Goal: Transaction & Acquisition: Book appointment/travel/reservation

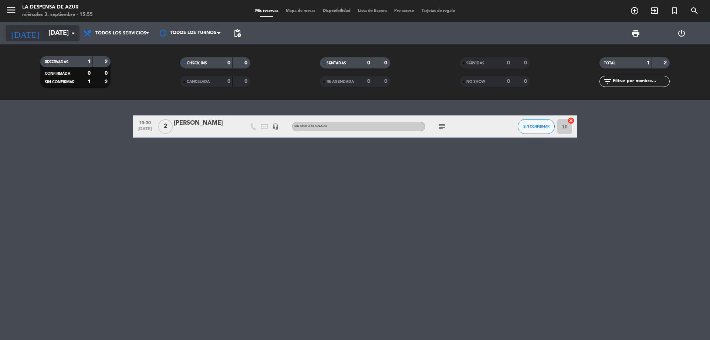
click at [45, 30] on input "[DATE]" at bounding box center [88, 33] width 86 height 15
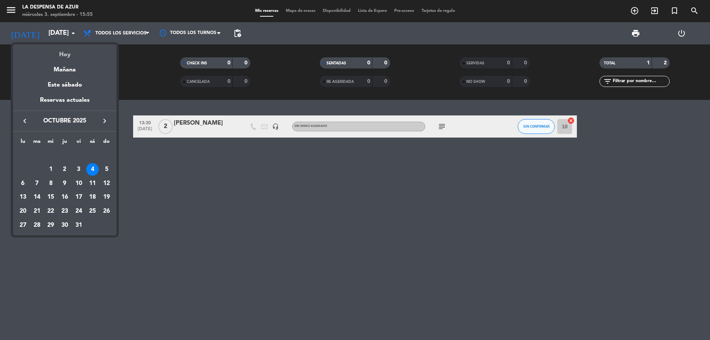
click at [64, 57] on div "Hoy" at bounding box center [65, 51] width 104 height 15
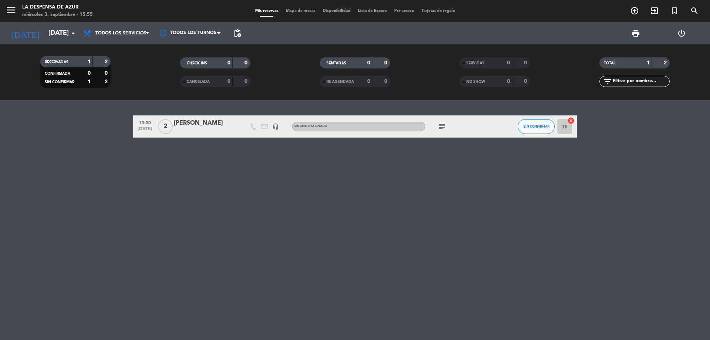
type input "[DATE]"
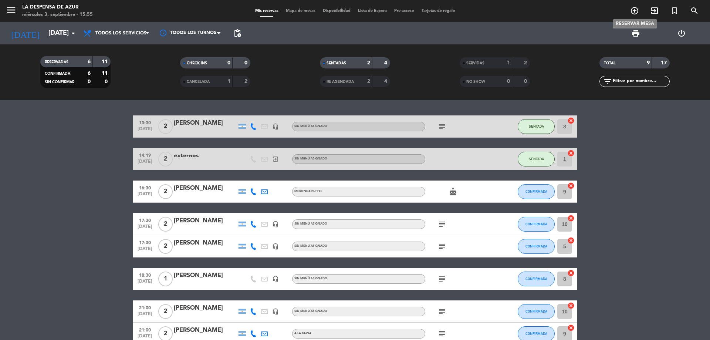
click at [635, 10] on icon "add_circle_outline" at bounding box center [635, 10] width 9 height 9
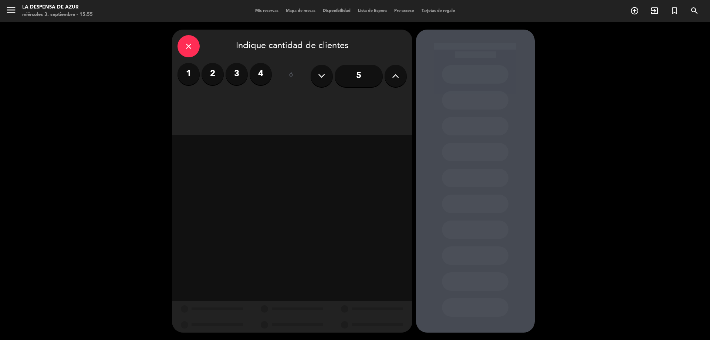
click at [216, 70] on label "2" at bounding box center [213, 74] width 22 height 22
click at [313, 100] on div "Brunch" at bounding box center [321, 101] width 56 height 15
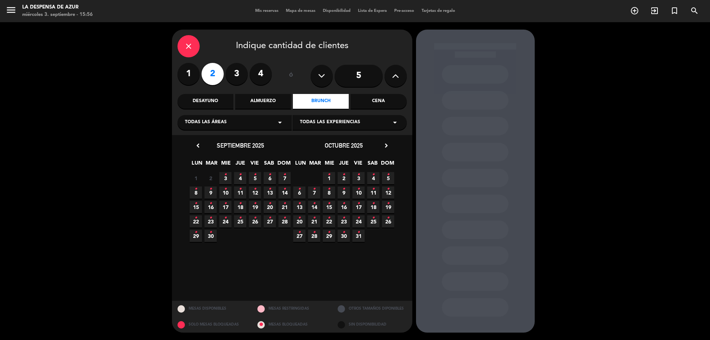
click at [241, 175] on icon "•" at bounding box center [240, 175] width 3 height 12
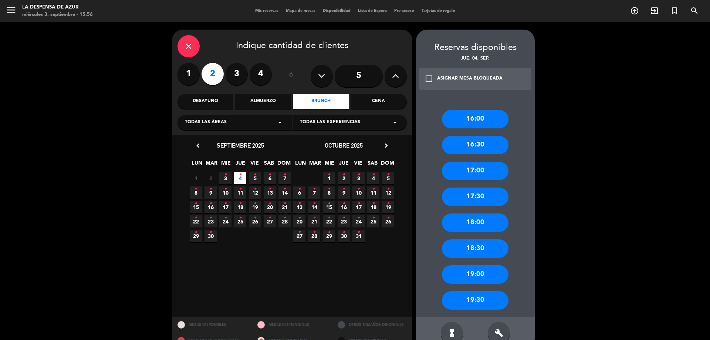
click at [481, 226] on div "18:00" at bounding box center [475, 223] width 67 height 19
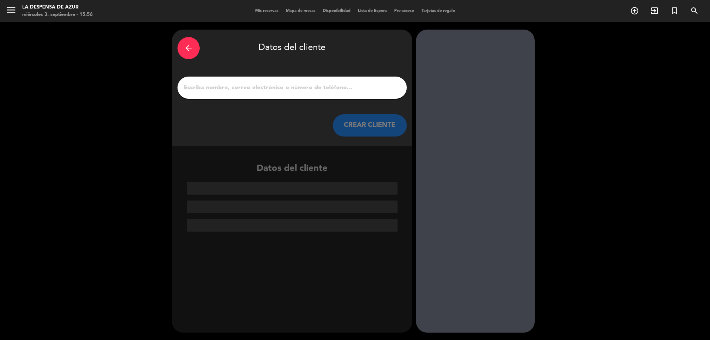
click at [341, 86] on input "1" at bounding box center [292, 88] width 218 height 10
paste input "[DEMOGRAPHIC_DATA] 3515190155 // v. 20169 // Reco x2 + 30 min x1 + mesón x2 // …"
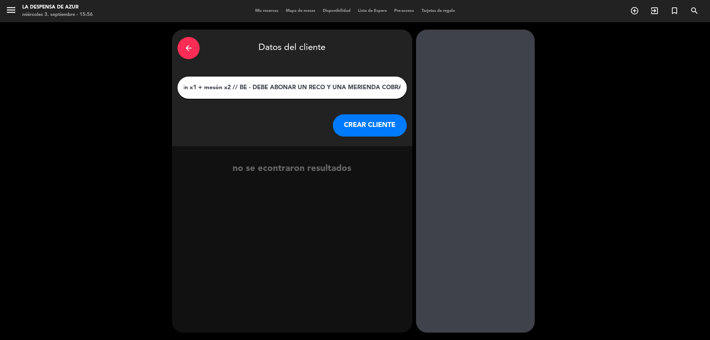
type input "[DEMOGRAPHIC_DATA] 3515190155 // v. 20169 // Reco x2 + 30 min x1 + mesón x2 // …"
click at [357, 121] on button "CREAR CLIENTE" at bounding box center [370, 125] width 74 height 22
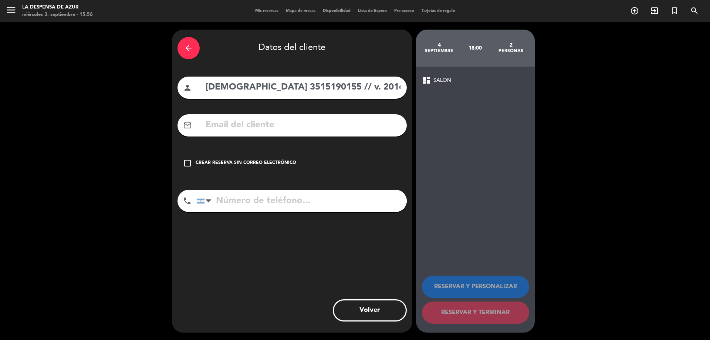
drag, startPoint x: 231, startPoint y: 91, endPoint x: 281, endPoint y: 95, distance: 50.1
click at [281, 95] on input "[DEMOGRAPHIC_DATA] 3515190155 // v. 20169 // Reco x2 + 30 min x1 + mesón x2 // …" at bounding box center [303, 87] width 196 height 15
type input "[DEMOGRAPHIC_DATA] // v. 20169 // Reco x2 + 30 min x1 + mesón x2 // BE - DEBE A…"
click at [254, 199] on input "tel" at bounding box center [302, 201] width 210 height 22
paste input "3515190155"
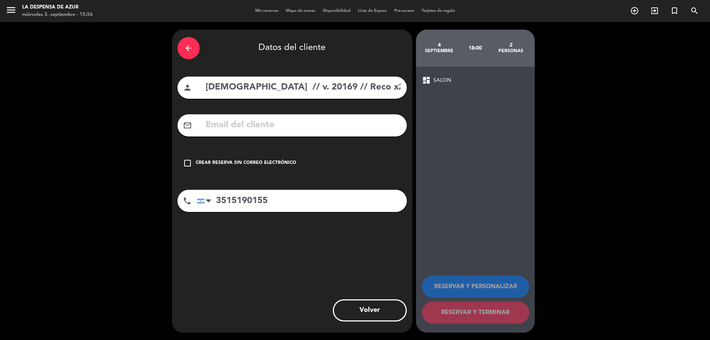
type input "3515190155"
click at [225, 84] on input "[DEMOGRAPHIC_DATA] // v. 20169 // Reco x2 + 30 min x1 + mesón x2 // BE - DEBE A…" at bounding box center [303, 87] width 196 height 15
drag, startPoint x: 243, startPoint y: 85, endPoint x: 591, endPoint y: 108, distance: 348.6
click at [591, 108] on div "arrow_back Datos del cliente person [PERSON_NAME] // v. 20169 // Reco x2 + 30 m…" at bounding box center [355, 181] width 710 height 318
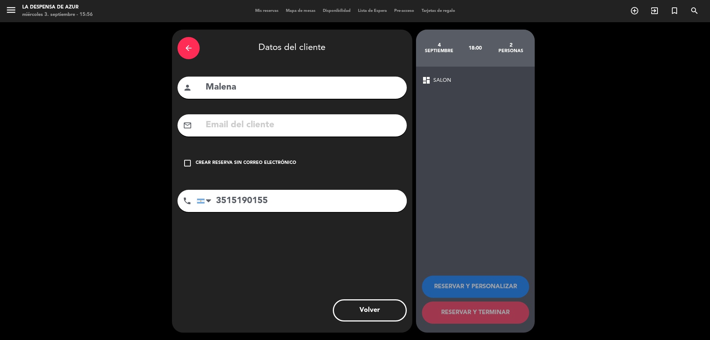
scroll to position [0, 0]
type input "Malena"
drag, startPoint x: 291, startPoint y: 167, endPoint x: 292, endPoint y: 163, distance: 3.8
click at [292, 163] on div "Crear reserva sin correo electrónico" at bounding box center [246, 162] width 101 height 7
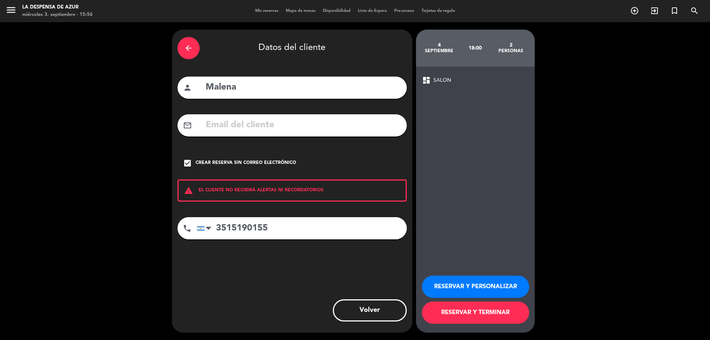
click at [482, 286] on button "RESERVAR Y PERSONALIZAR" at bounding box center [475, 287] width 107 height 22
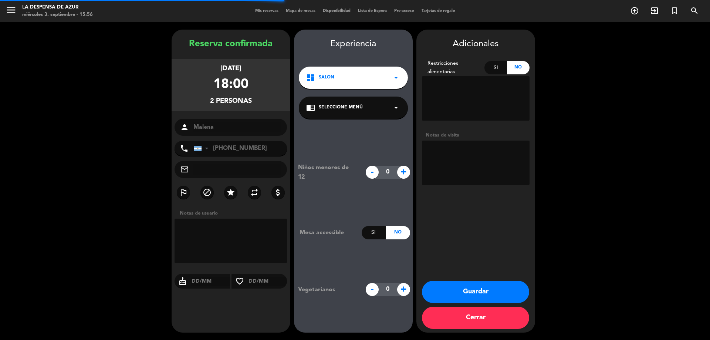
click at [464, 170] on textarea at bounding box center [476, 163] width 108 height 44
paste textarea "// v. 20169 // Reco x2 + 30 min x1 + mesón x2 // BE - DEBE ABONAR UN RECO Y UNA…"
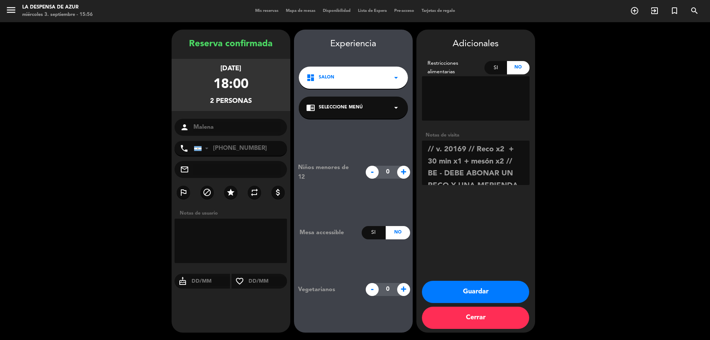
drag, startPoint x: 477, startPoint y: 149, endPoint x: 469, endPoint y: 157, distance: 11.8
click at [469, 157] on textarea at bounding box center [476, 163] width 108 height 44
click at [510, 149] on textarea at bounding box center [476, 163] width 108 height 44
click at [518, 152] on textarea at bounding box center [476, 163] width 108 height 44
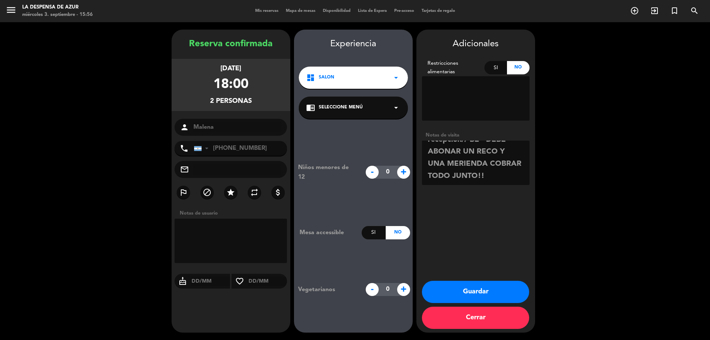
drag, startPoint x: 482, startPoint y: 142, endPoint x: 499, endPoint y: 247, distance: 105.7
click at [507, 216] on div "Adicionales Restricciones alimentarias Si No Notas de visita Guardar Cerrar" at bounding box center [476, 181] width 119 height 303
type textarea "// v. 20169 // mesón x1 // suben del spa // abonan una merienda en recepcion// …"
click at [492, 285] on button "Guardar" at bounding box center [475, 292] width 107 height 22
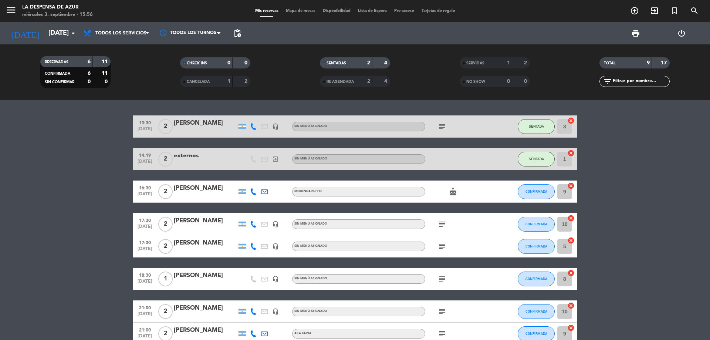
click at [453, 192] on icon "cake" at bounding box center [453, 191] width 9 height 9
click at [441, 221] on icon "subject" at bounding box center [442, 224] width 9 height 9
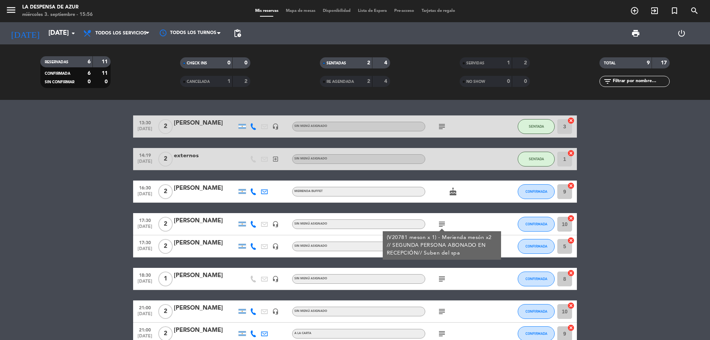
click at [441, 270] on div "subject" at bounding box center [459, 279] width 67 height 22
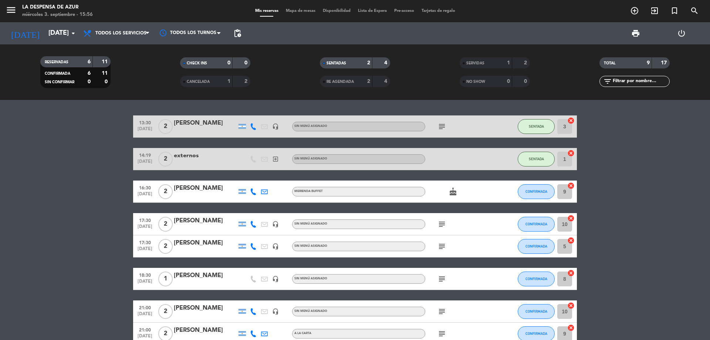
click at [444, 241] on div "subject" at bounding box center [459, 246] width 67 height 22
click at [444, 248] on icon "subject" at bounding box center [442, 246] width 9 height 9
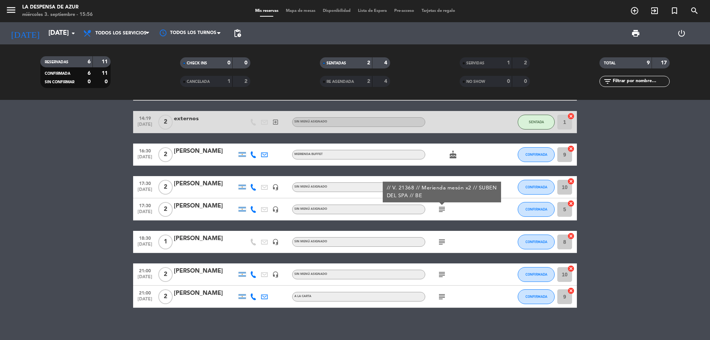
scroll to position [42, 0]
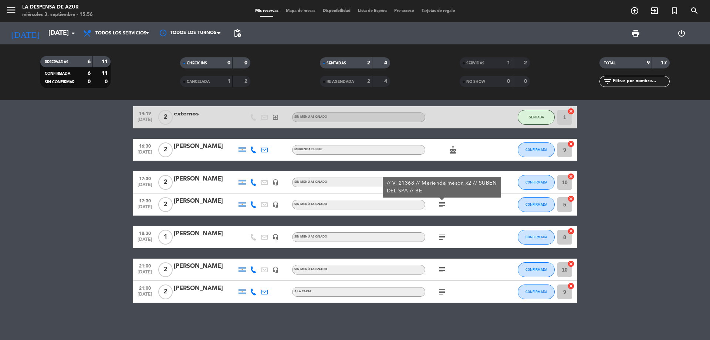
click at [444, 235] on icon "subject" at bounding box center [442, 237] width 9 height 9
